Goal: Find specific page/section

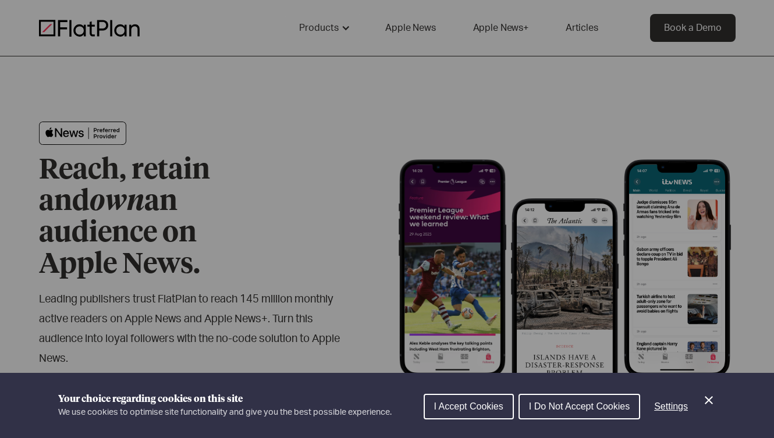
click at [377, 36] on div "Cookie preferences" at bounding box center [387, 219] width 774 height 438
click at [401, 29] on div "Cookie preferences" at bounding box center [387, 219] width 774 height 438
click at [707, 396] on icon "Close Cookie Control" at bounding box center [709, 400] width 14 height 14
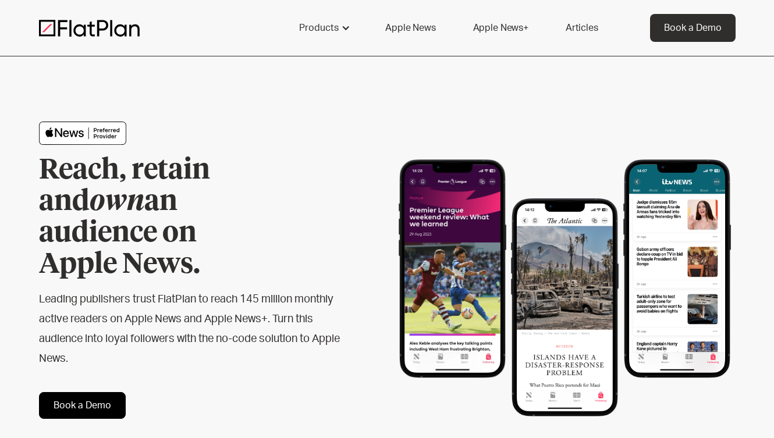
click at [428, 29] on link "Apple News" at bounding box center [410, 28] width 78 height 28
